Goal: Transaction & Acquisition: Purchase product/service

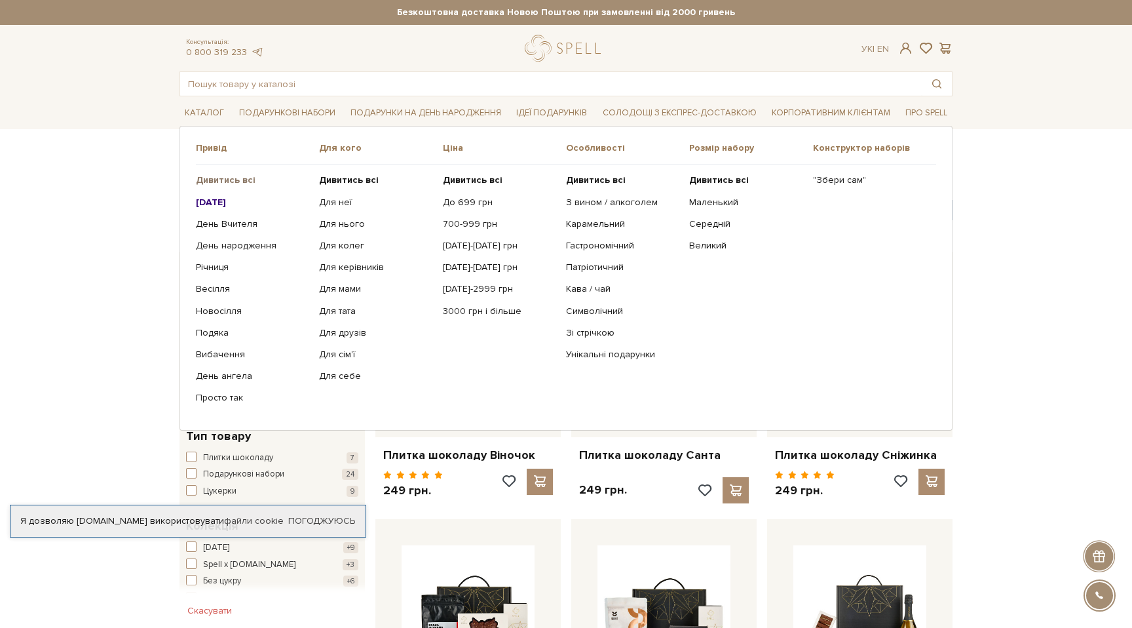
click at [225, 179] on b "Дивитись всі" at bounding box center [226, 179] width 60 height 11
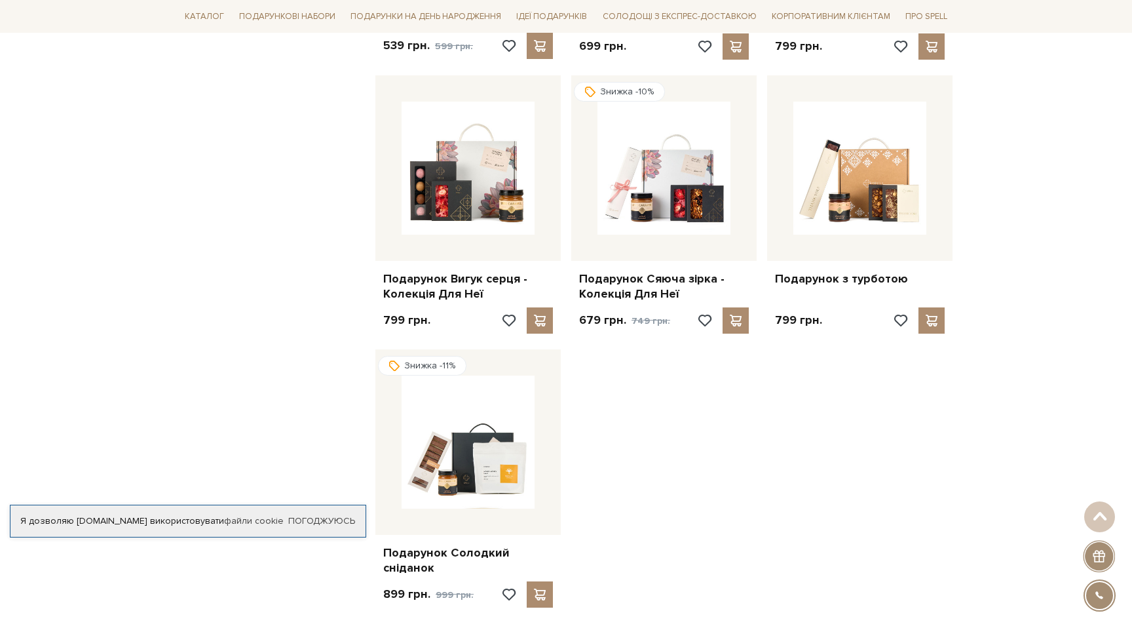
scroll to position [1641, 0]
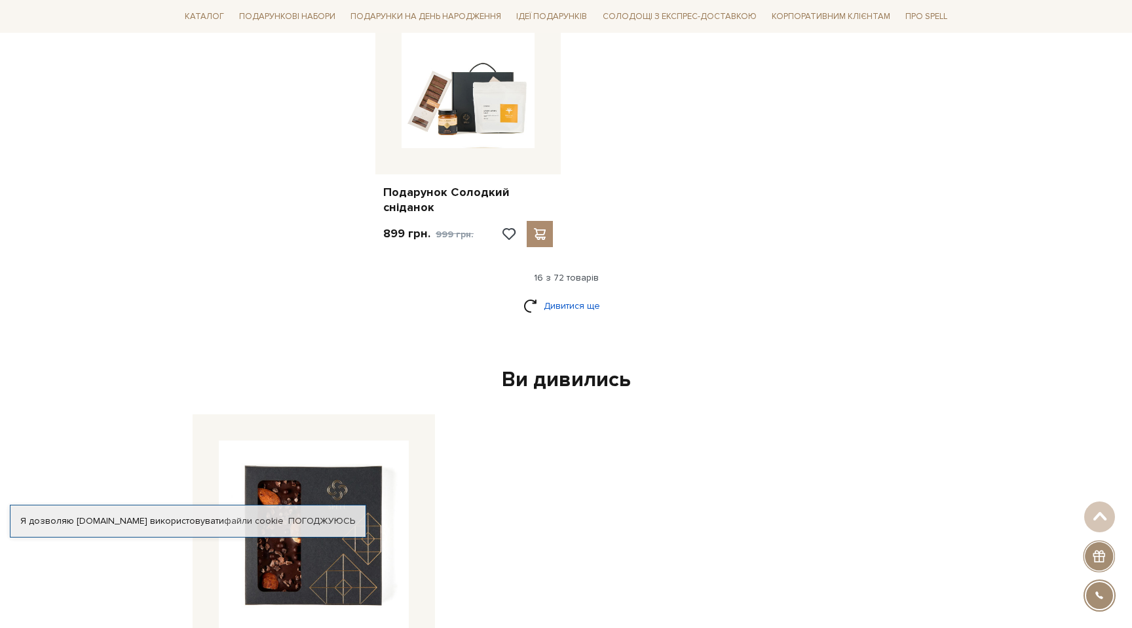
click at [563, 294] on link "Дивитися ще" at bounding box center [565, 305] width 85 height 23
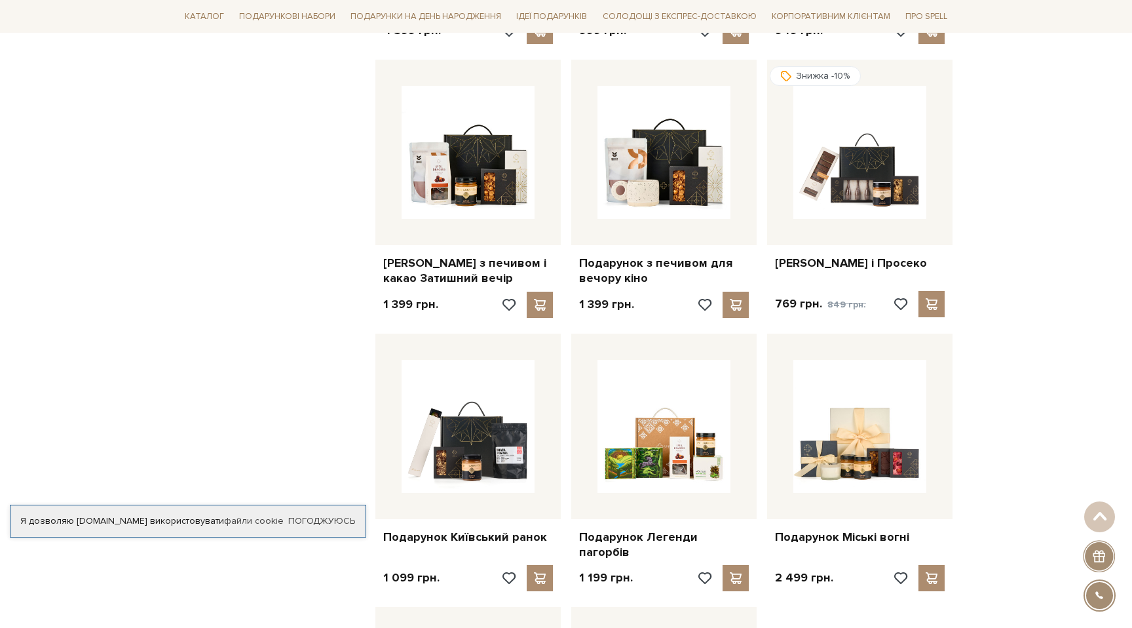
scroll to position [2758, 0]
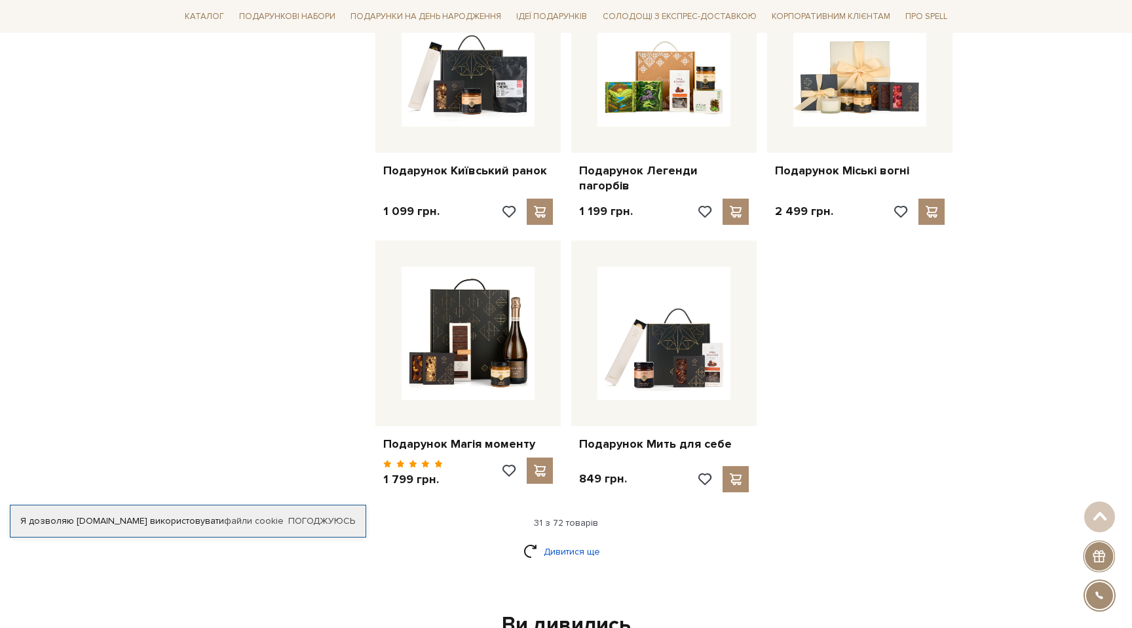
click at [586, 540] on link "Дивитися ще" at bounding box center [565, 551] width 85 height 23
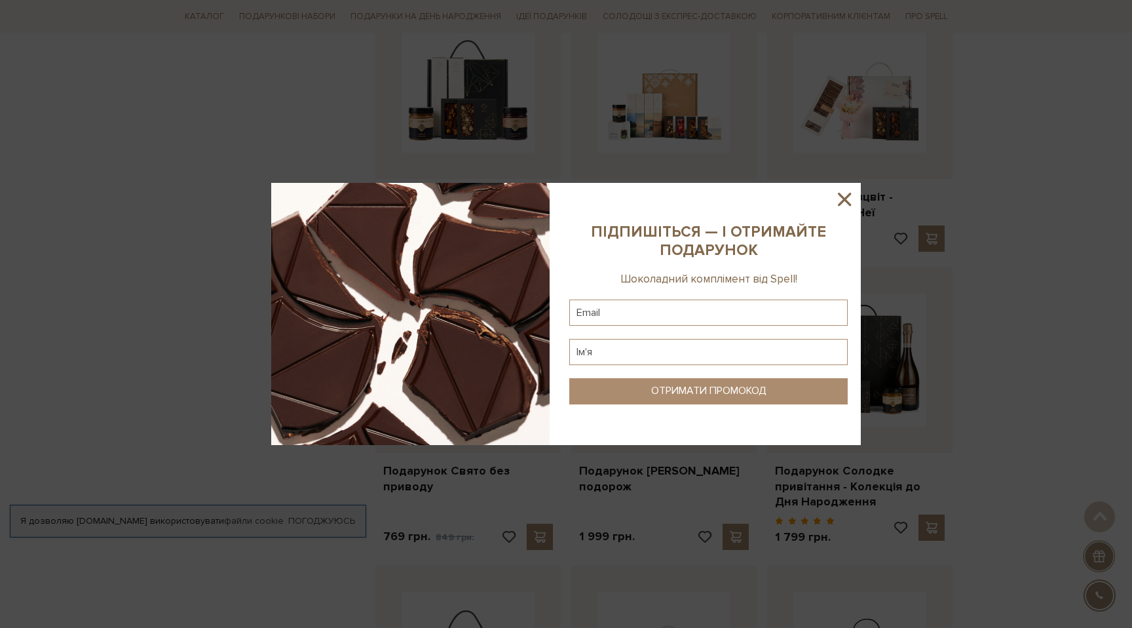
scroll to position [3279, 0]
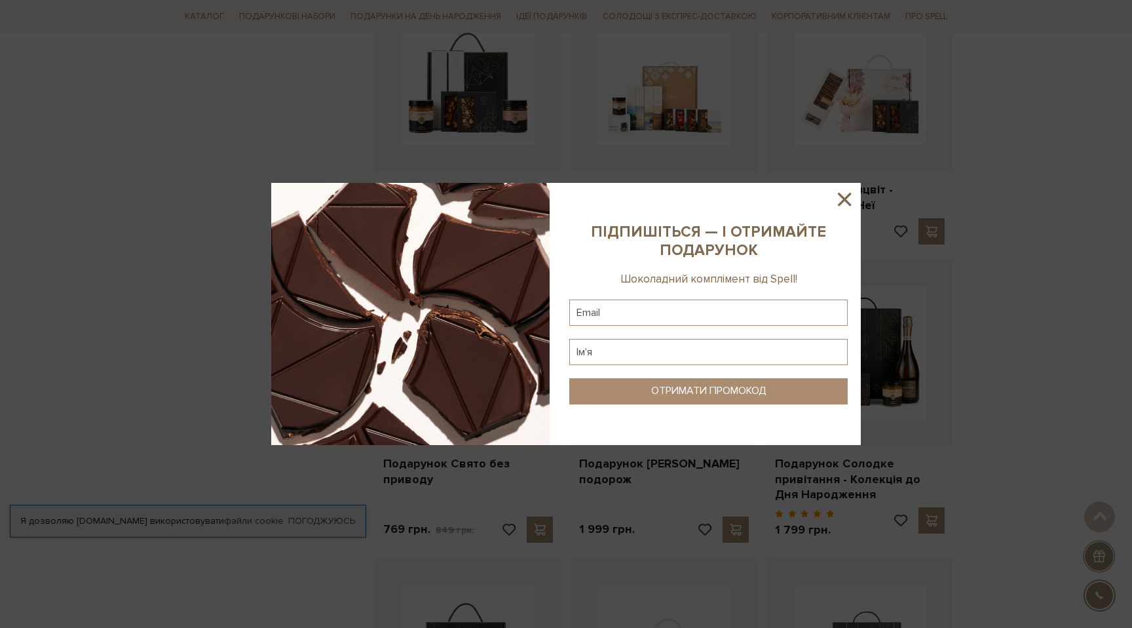
click at [846, 203] on icon at bounding box center [844, 199] width 22 height 22
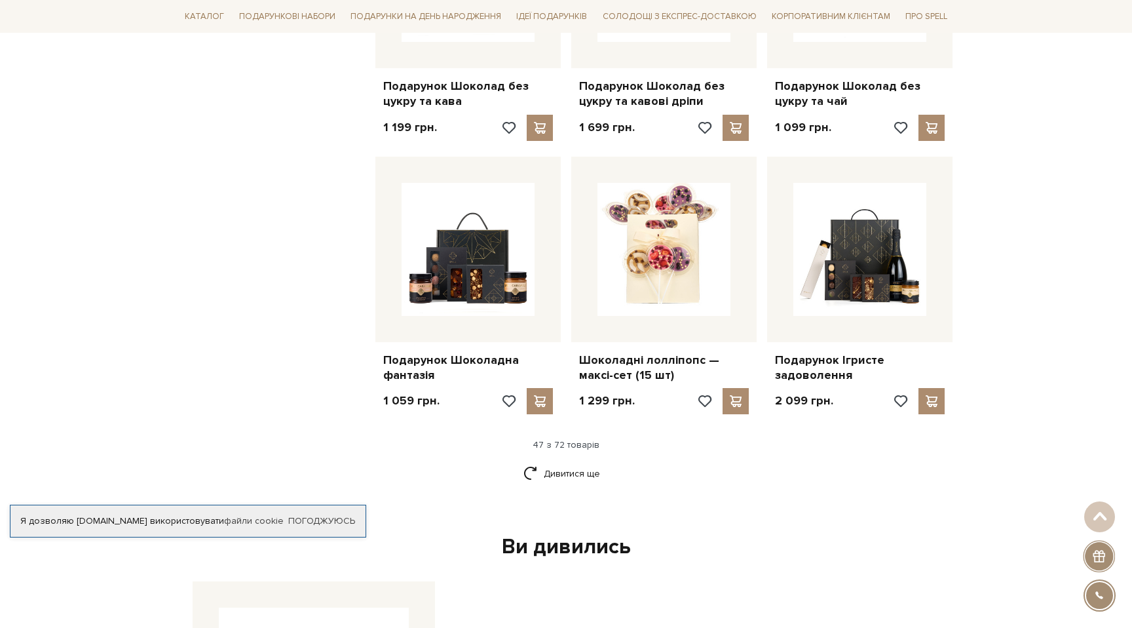
scroll to position [4231, 0]
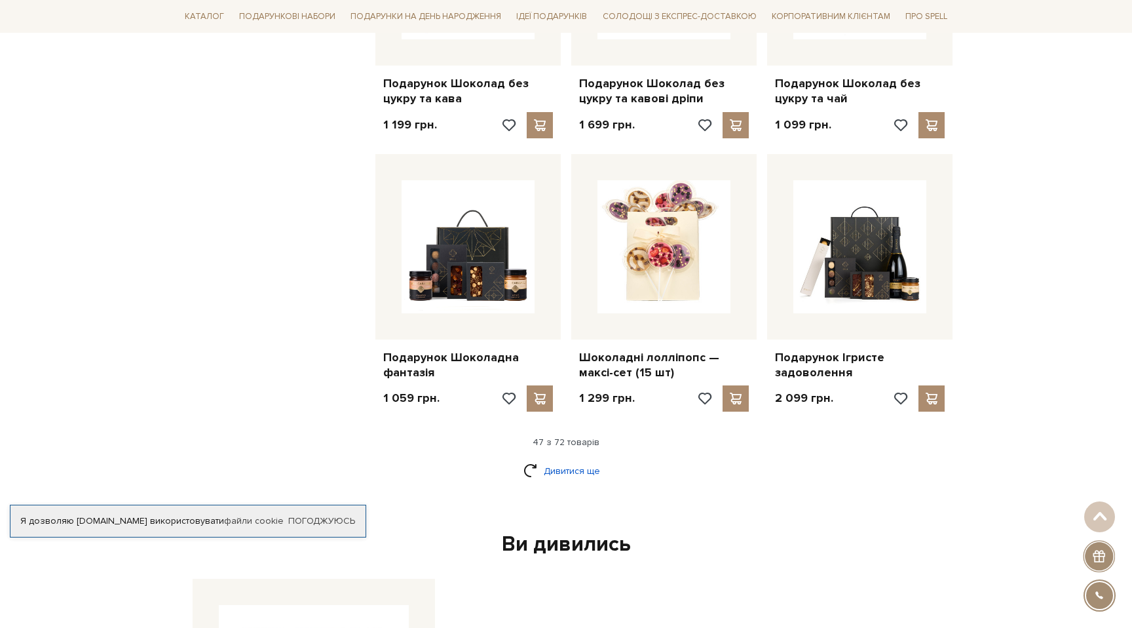
click at [583, 459] on link "Дивитися ще" at bounding box center [565, 470] width 85 height 23
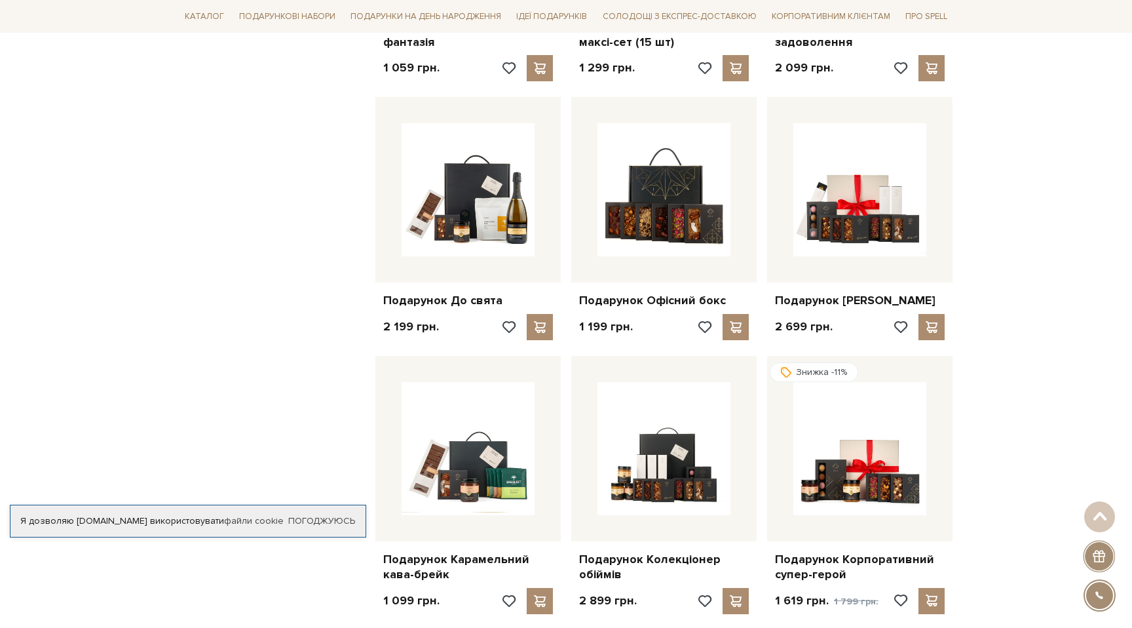
scroll to position [4574, 0]
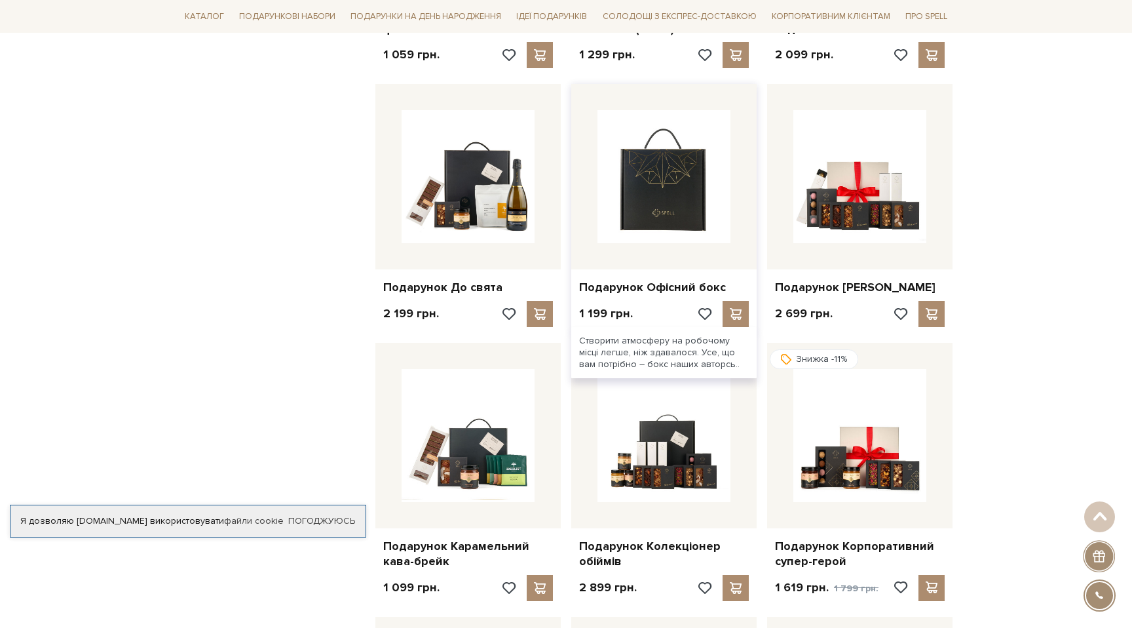
click at [704, 149] on img at bounding box center [663, 176] width 133 height 133
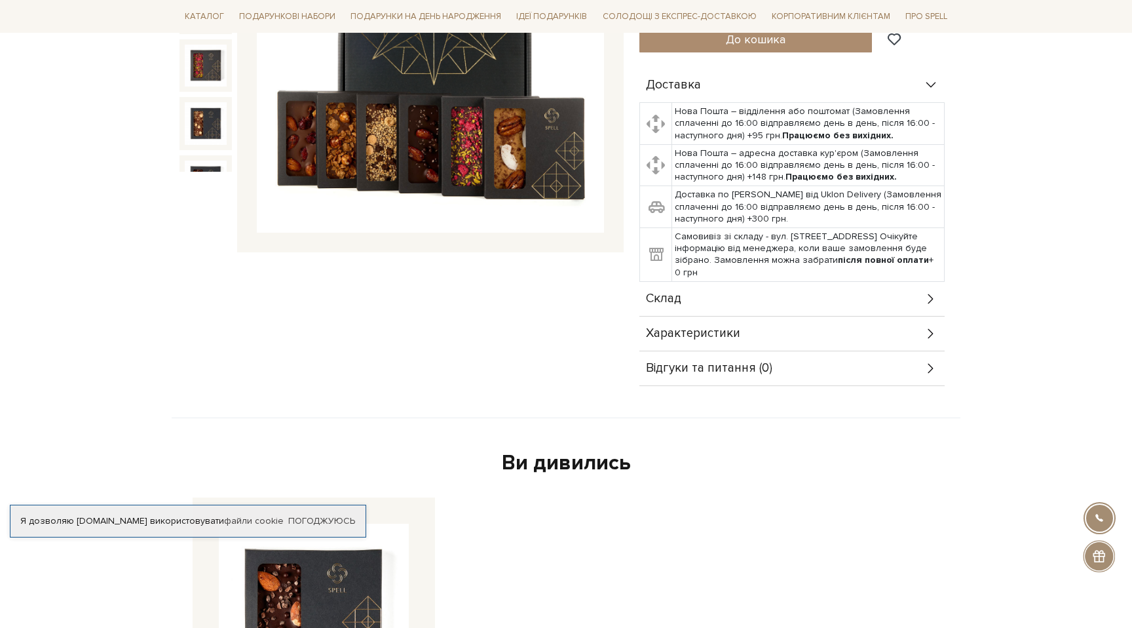
scroll to position [284, 0]
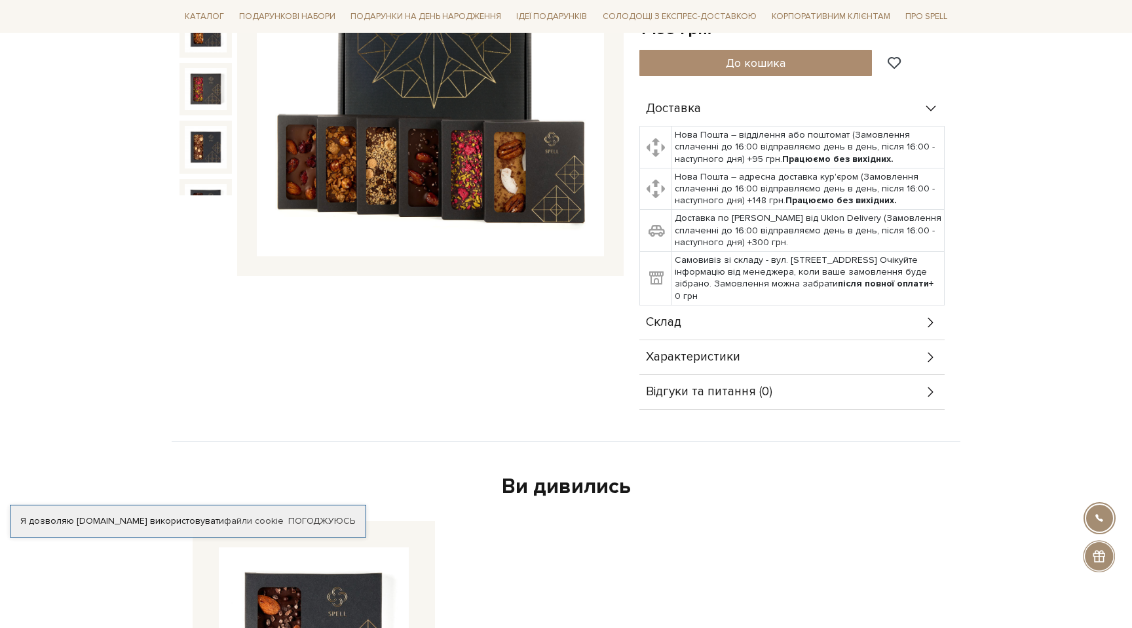
click at [803, 318] on div "Склад" at bounding box center [791, 322] width 305 height 34
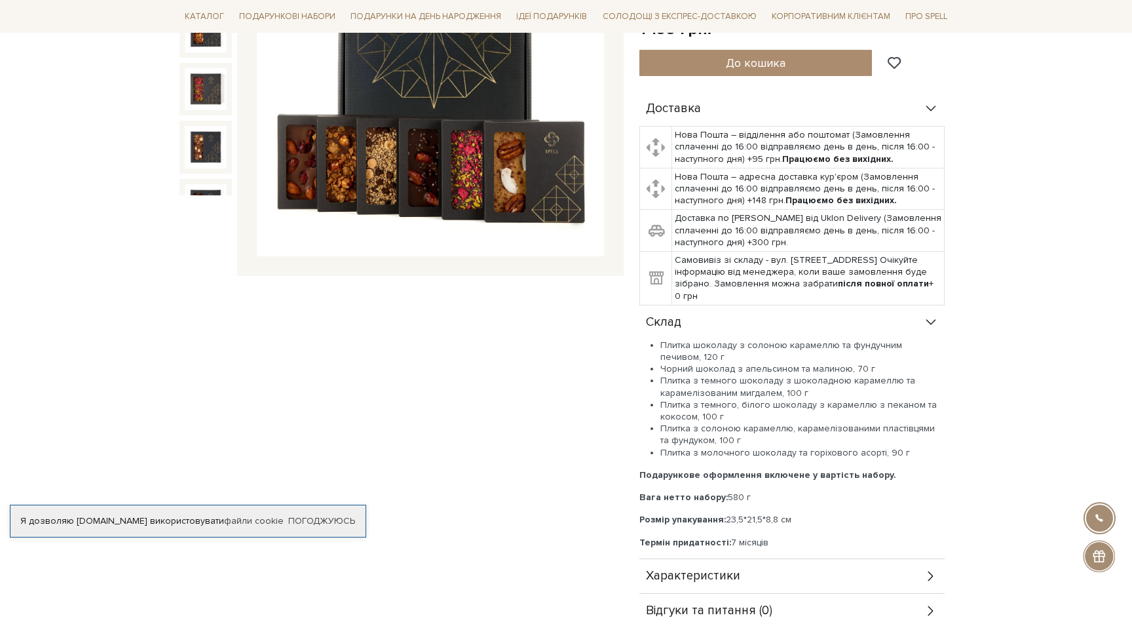
click at [803, 318] on div "Склад" at bounding box center [791, 322] width 305 height 34
